Goal: Check status: Check status

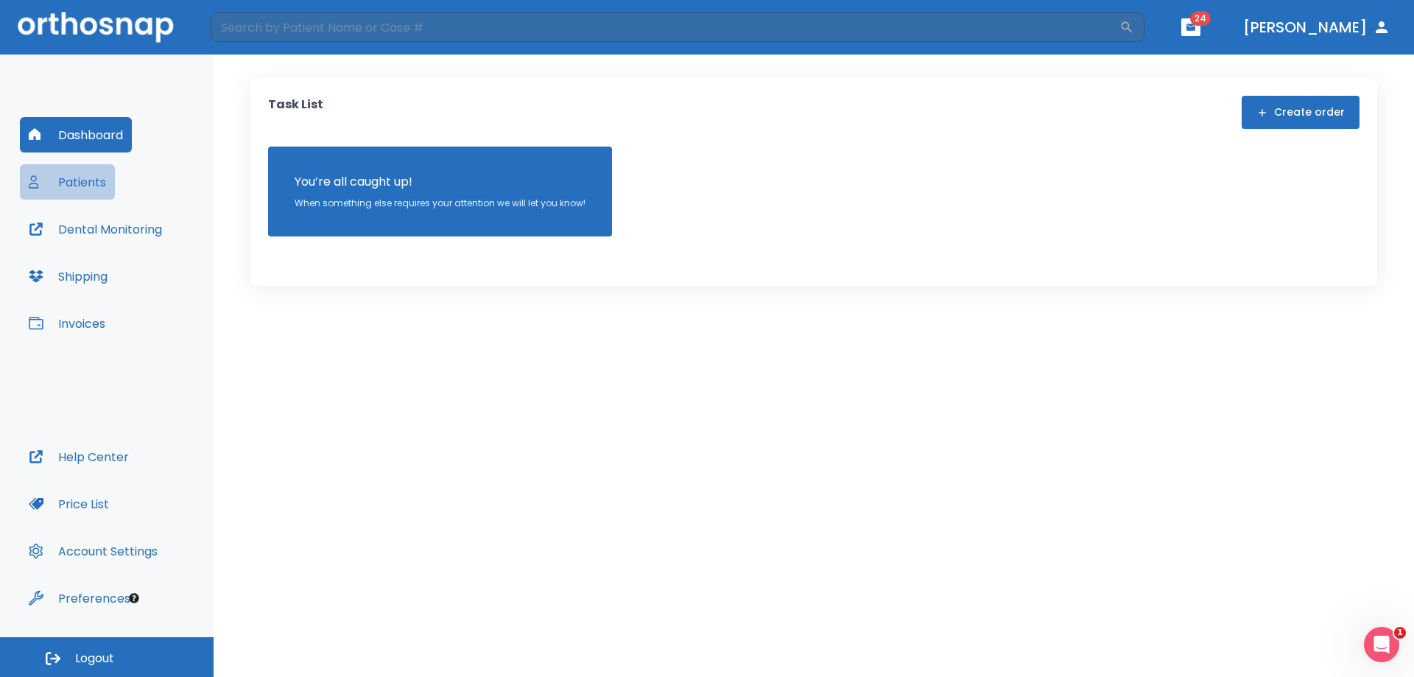
click at [103, 183] on button "Patients" at bounding box center [67, 181] width 95 height 35
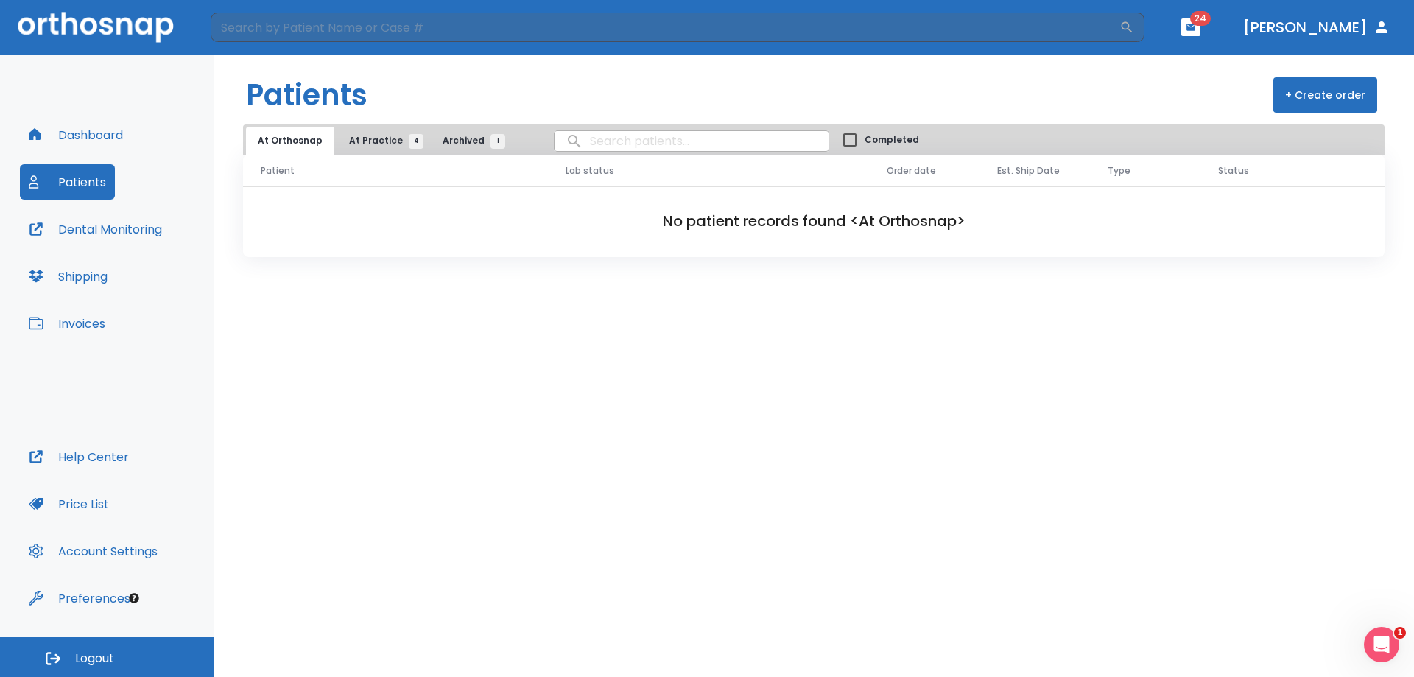
click at [349, 145] on span "At Practice 4" at bounding box center [382, 140] width 67 height 13
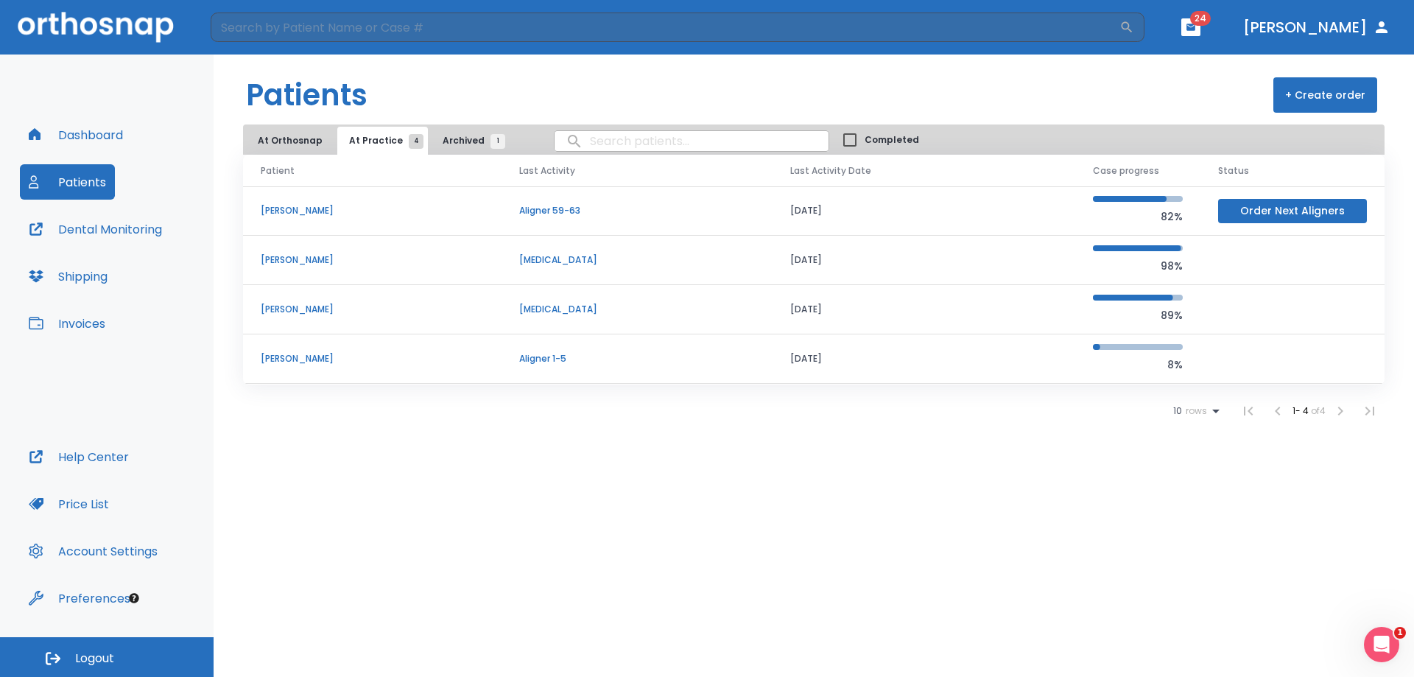
click at [267, 358] on p "[PERSON_NAME]" at bounding box center [372, 358] width 223 height 13
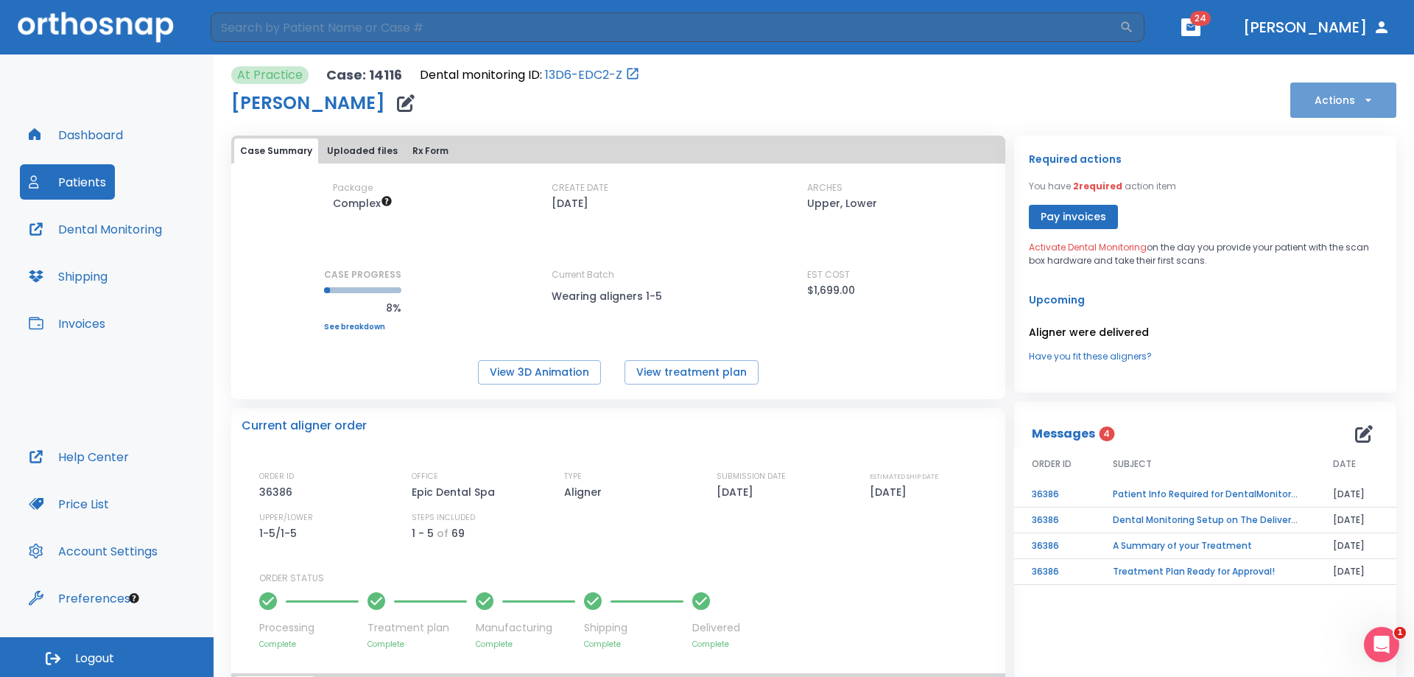
click at [1328, 96] on button "Actions" at bounding box center [1343, 99] width 106 height 35
click at [1218, 412] on div at bounding box center [707, 338] width 1414 height 677
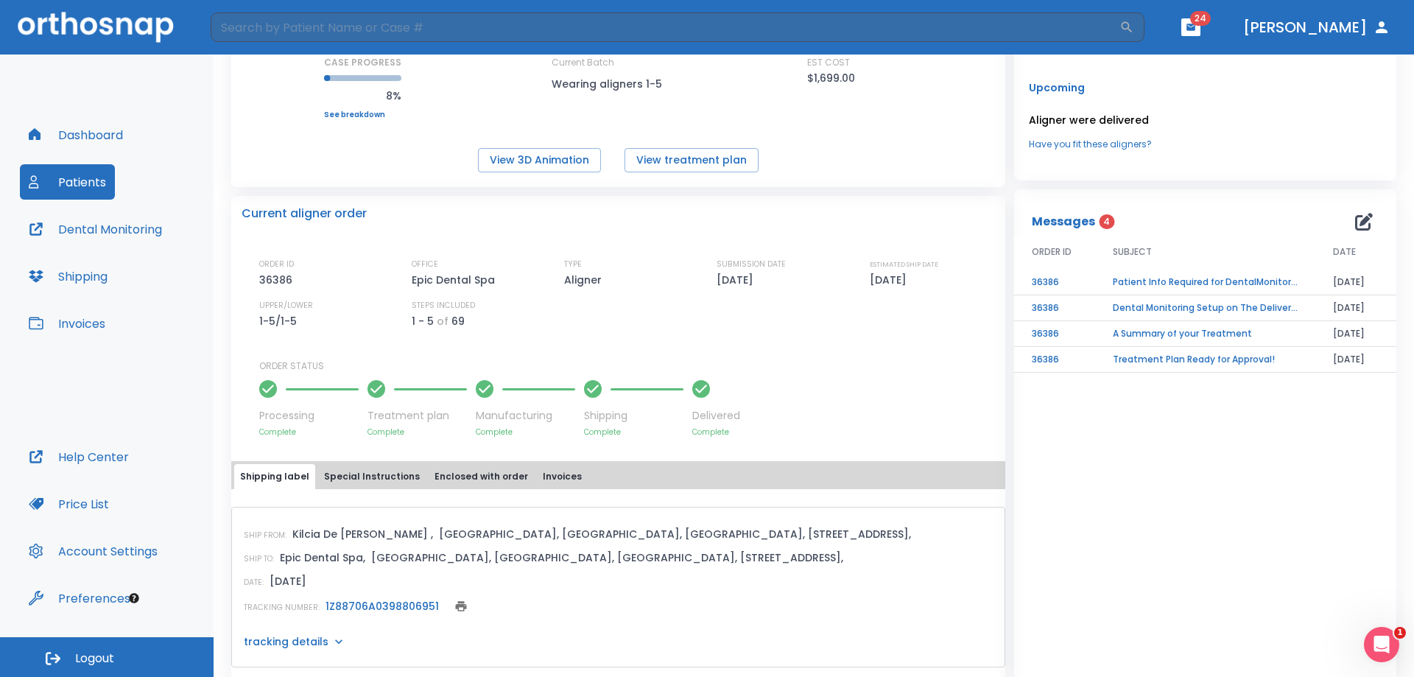
scroll to position [228, 0]
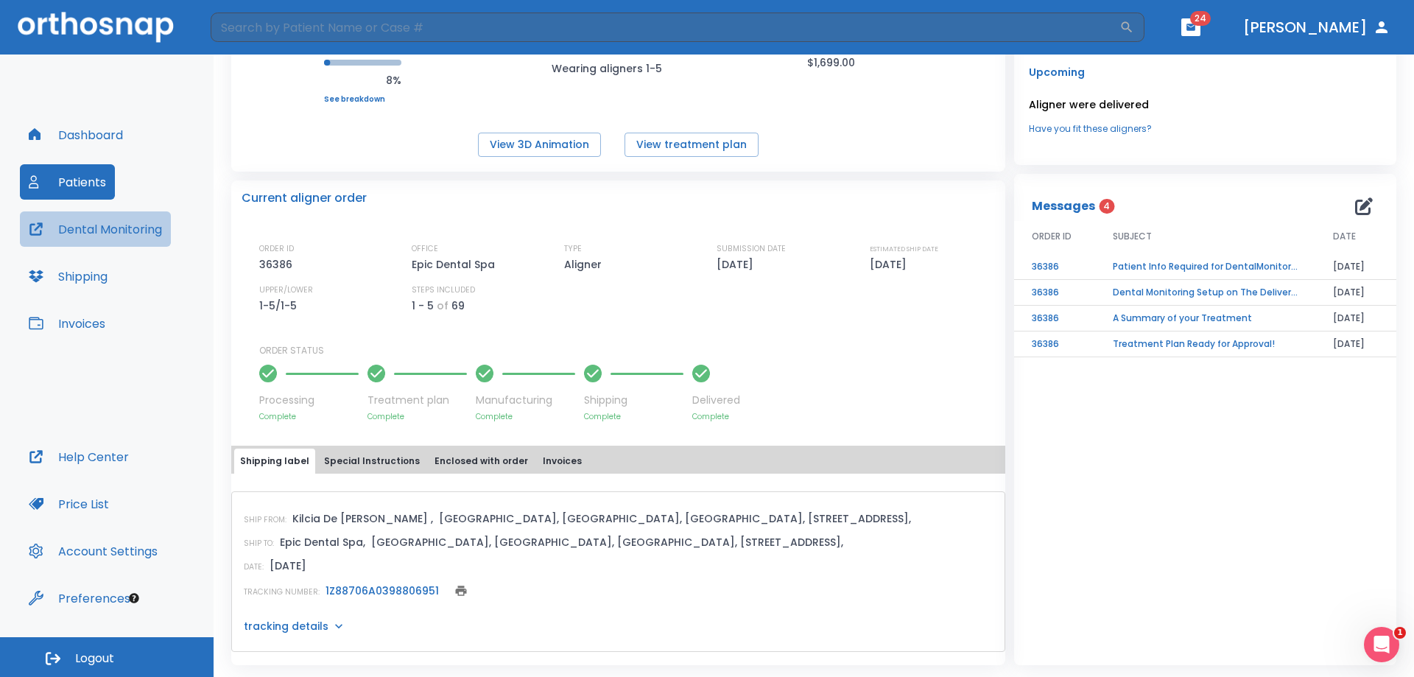
click at [113, 235] on button "Dental Monitoring" at bounding box center [95, 228] width 151 height 35
click at [131, 224] on button "Dental Monitoring" at bounding box center [95, 228] width 151 height 35
